Goal: Information Seeking & Learning: Find specific page/section

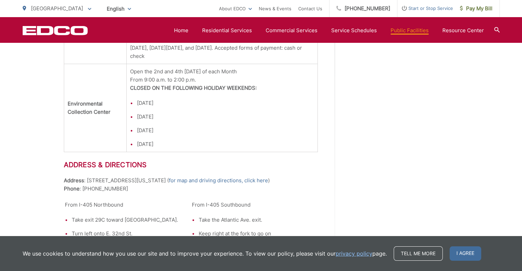
scroll to position [848, 0]
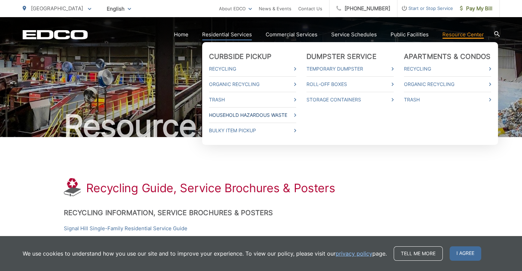
click at [254, 116] on link "Household Hazardous Waste" at bounding box center [252, 115] width 87 height 8
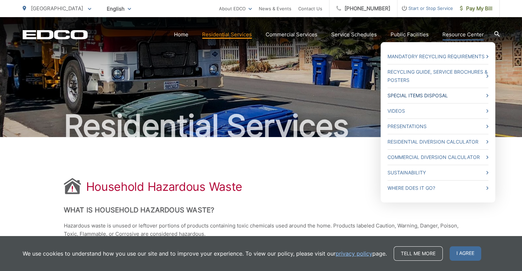
click at [475, 93] on link "Special Items Disposal" at bounding box center [437, 96] width 101 height 8
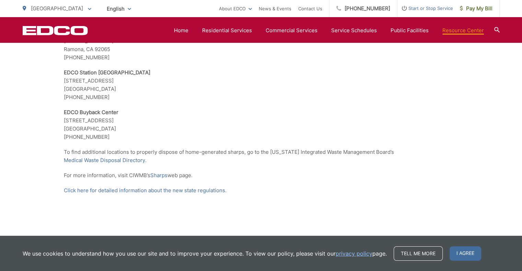
scroll to position [1424, 0]
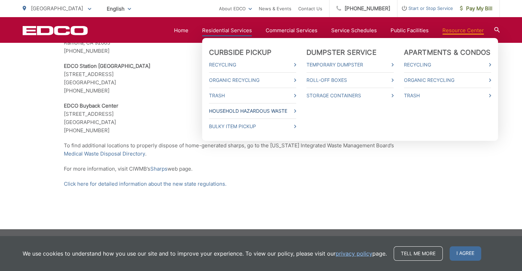
click at [237, 112] on link "Household Hazardous Waste" at bounding box center [252, 111] width 87 height 8
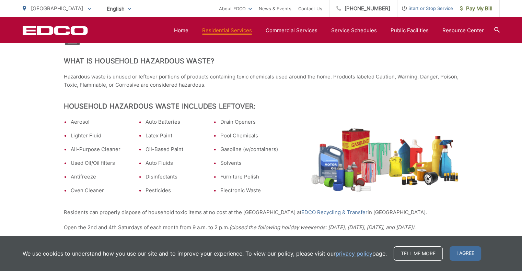
scroll to position [69, 0]
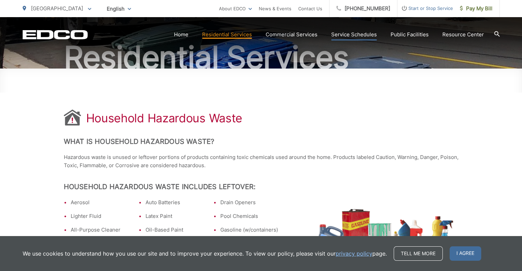
click at [343, 35] on link "Service Schedules" at bounding box center [354, 35] width 46 height 8
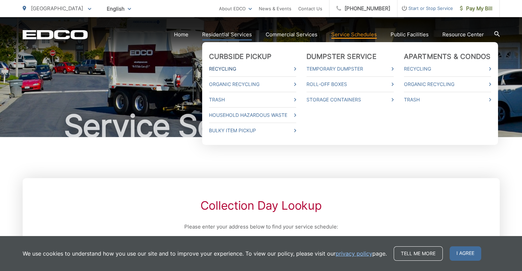
click at [296, 68] on icon at bounding box center [295, 68] width 2 height 3
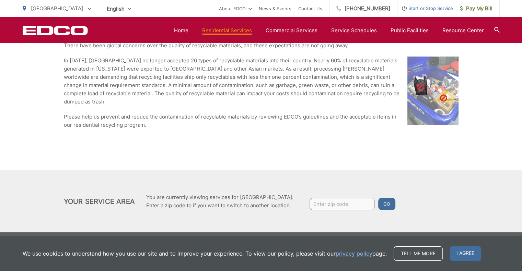
scroll to position [918, 0]
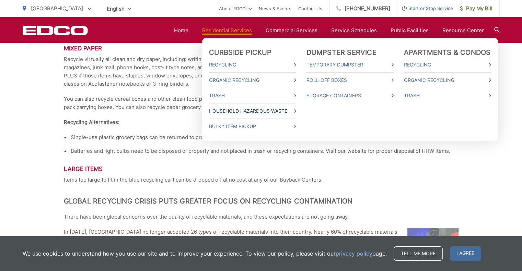
click at [296, 108] on span at bounding box center [295, 111] width 2 height 8
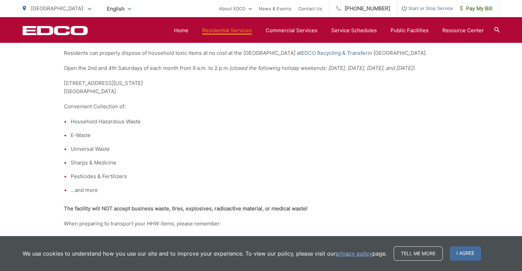
scroll to position [343, 0]
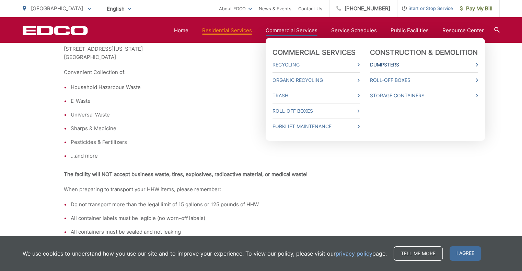
click at [410, 66] on link "Dumpsters" at bounding box center [424, 65] width 108 height 8
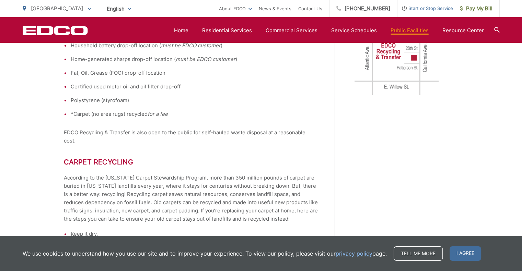
scroll to position [274, 0]
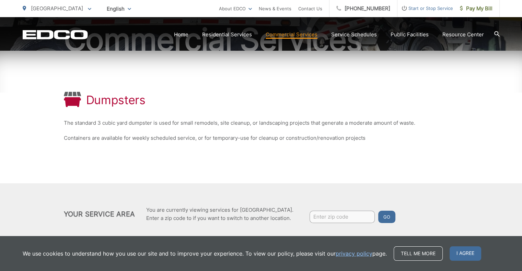
scroll to position [103, 0]
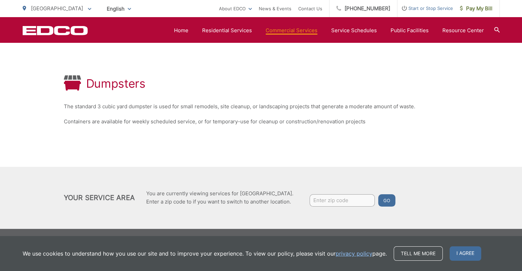
drag, startPoint x: 328, startPoint y: 193, endPoint x: 329, endPoint y: 197, distance: 3.9
click at [328, 197] on div "Your Service Area You are currently viewing services for [GEOGRAPHIC_DATA]. Ent…" at bounding box center [261, 198] width 395 height 21
click at [318, 200] on input "Enter zip code" at bounding box center [341, 201] width 65 height 12
type input "90712"
click at [383, 199] on button "Go" at bounding box center [386, 201] width 17 height 12
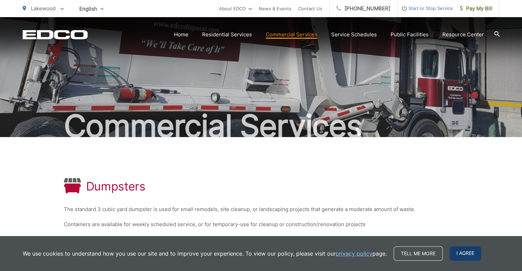
click at [471, 250] on span "I agree" at bounding box center [465, 254] width 32 height 14
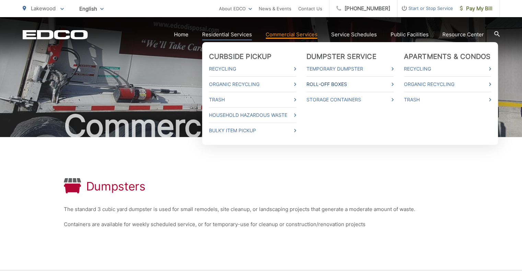
click at [333, 84] on link "Roll-Off Boxes" at bounding box center [349, 84] width 87 height 8
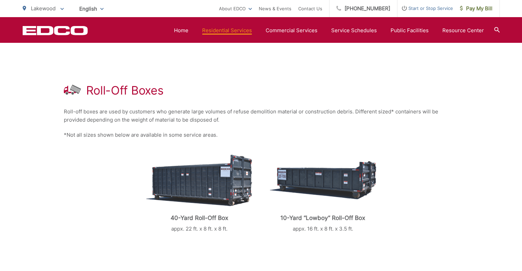
scroll to position [10, 0]
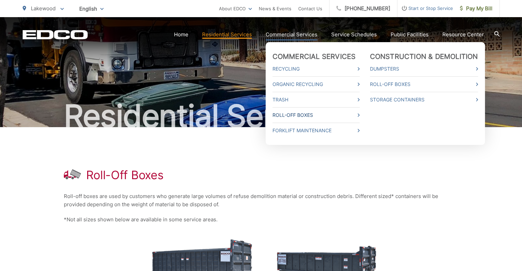
click at [350, 115] on link "Roll-Off Boxes" at bounding box center [315, 115] width 87 height 8
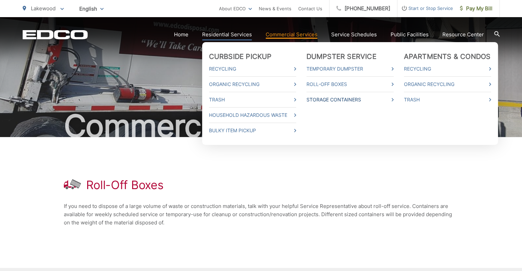
click at [352, 102] on link "Storage Containers" at bounding box center [349, 100] width 87 height 8
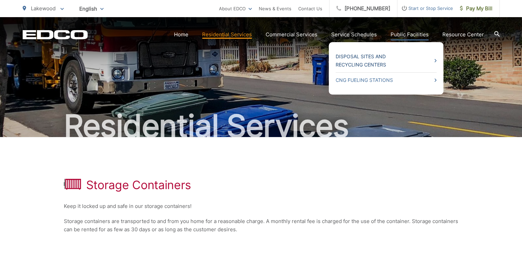
click at [436, 61] on icon at bounding box center [435, 60] width 2 height 3
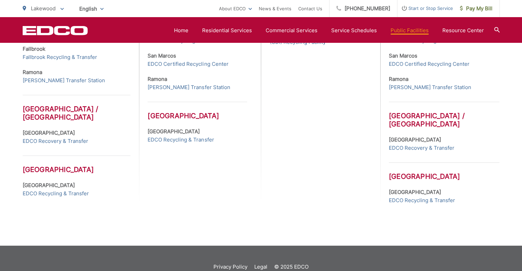
scroll to position [374, 0]
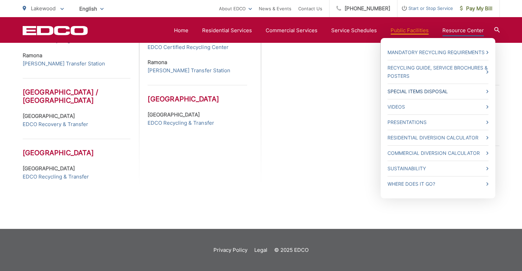
click at [484, 89] on link "Special Items Disposal" at bounding box center [437, 91] width 101 height 8
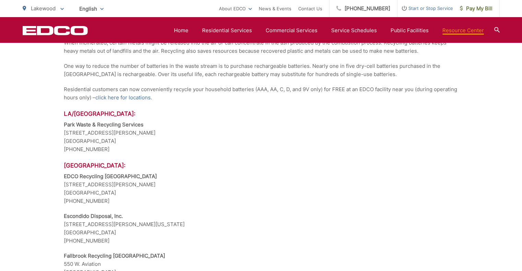
scroll to position [583, 0]
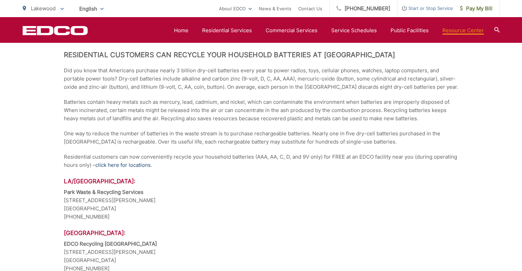
click at [137, 165] on link "click here for locations" at bounding box center [122, 165] width 55 height 8
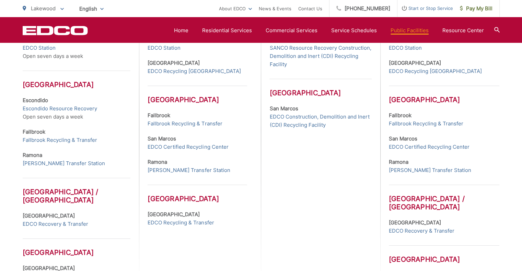
scroll to position [374, 0]
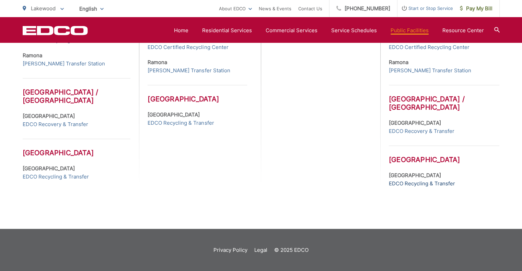
click at [396, 183] on link "EDCO Recycling & Transfer" at bounding box center [422, 184] width 66 height 8
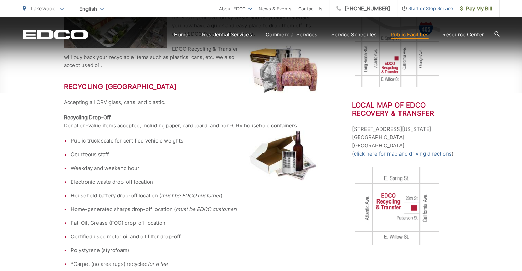
scroll to position [240, 0]
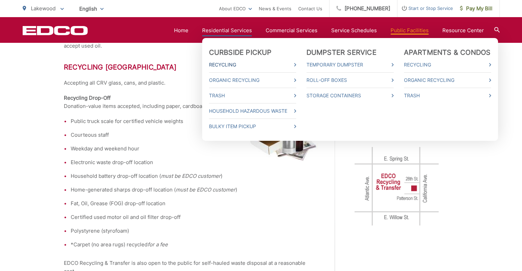
click at [296, 64] on icon at bounding box center [295, 64] width 2 height 3
